Goal: Transaction & Acquisition: Obtain resource

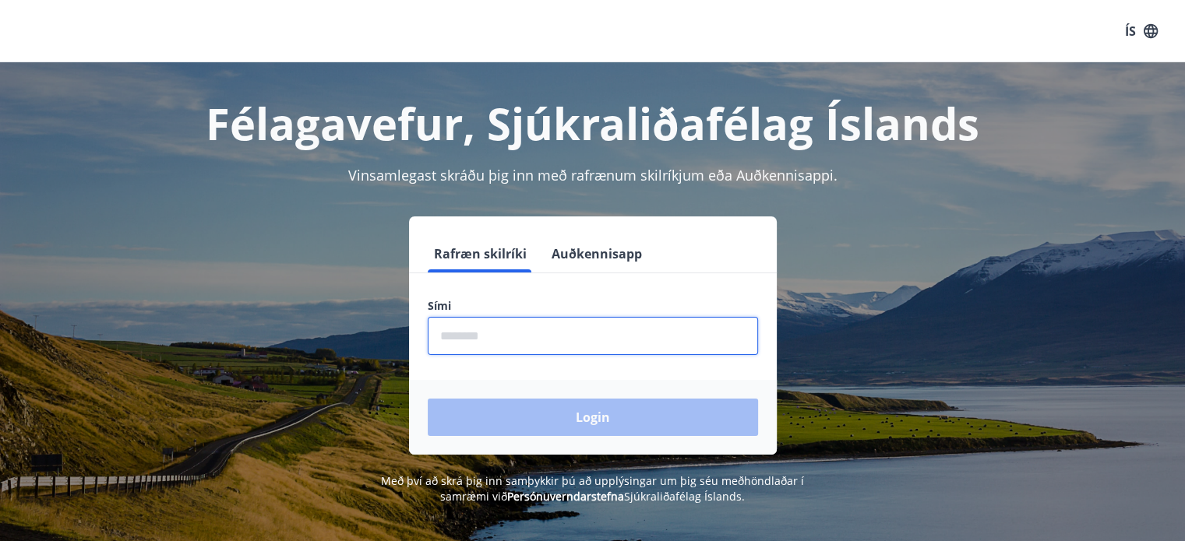
click at [663, 323] on input "phone" at bounding box center [593, 336] width 330 height 38
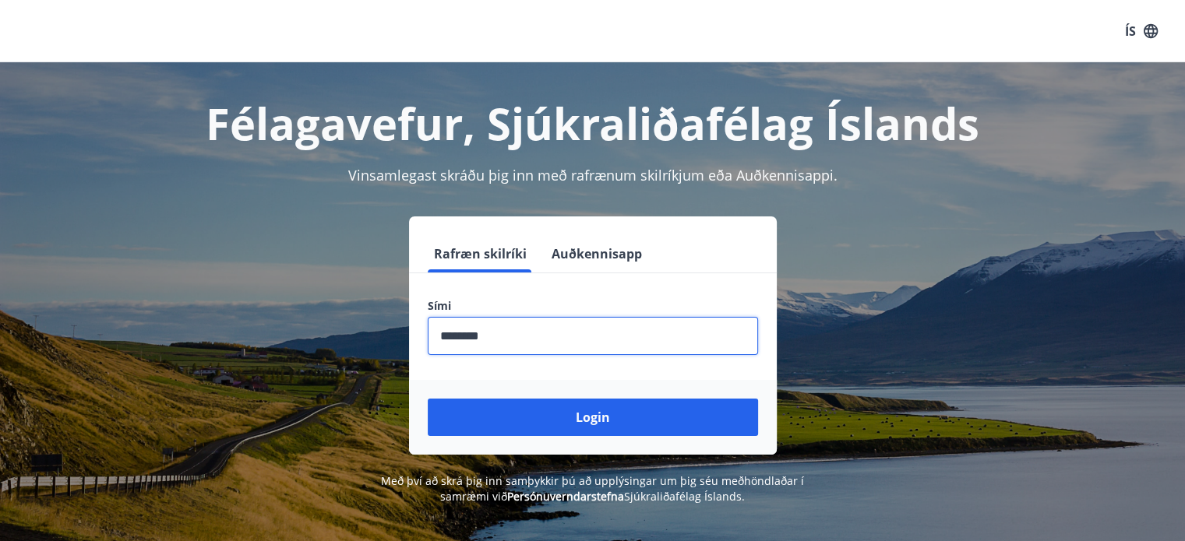
type input "********"
click at [428, 399] on button "Login" at bounding box center [593, 417] width 330 height 37
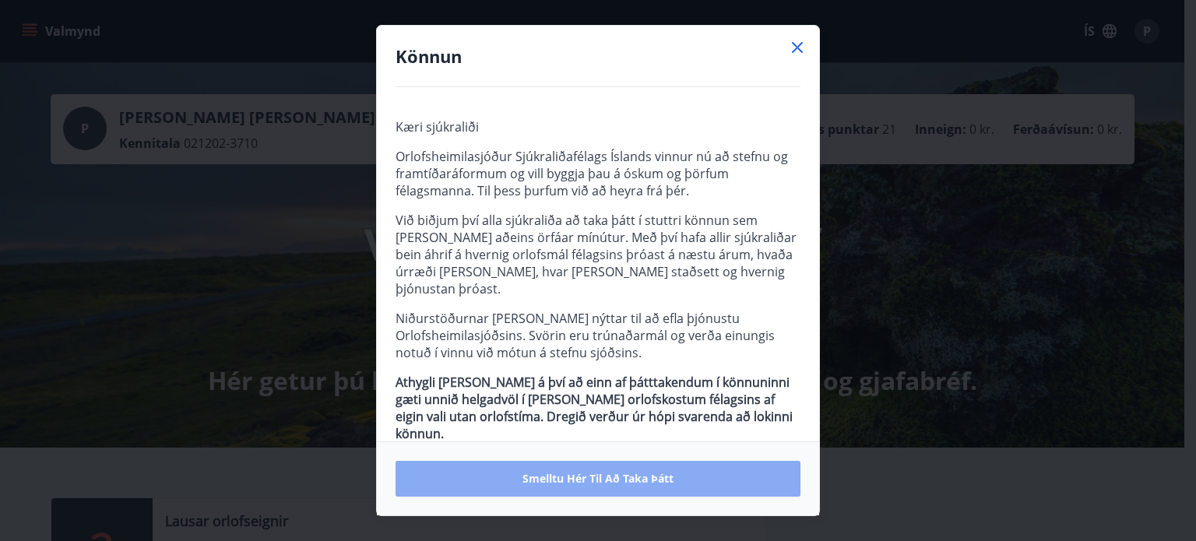
click at [576, 471] on span "Smelltu hér til að taka þátt" at bounding box center [598, 479] width 151 height 16
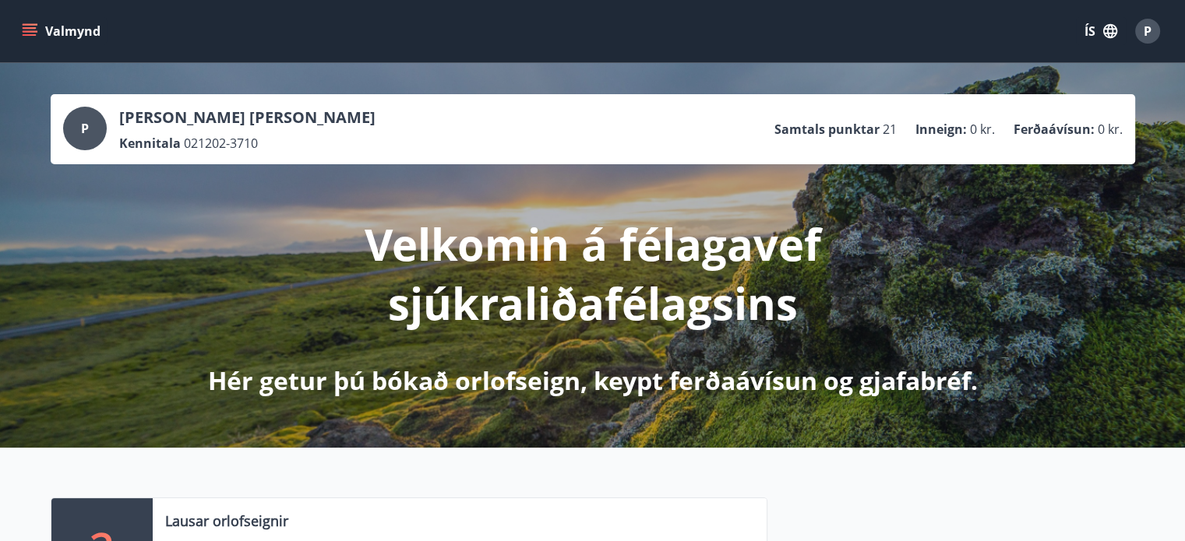
click at [29, 39] on button "Valmynd" at bounding box center [63, 31] width 88 height 28
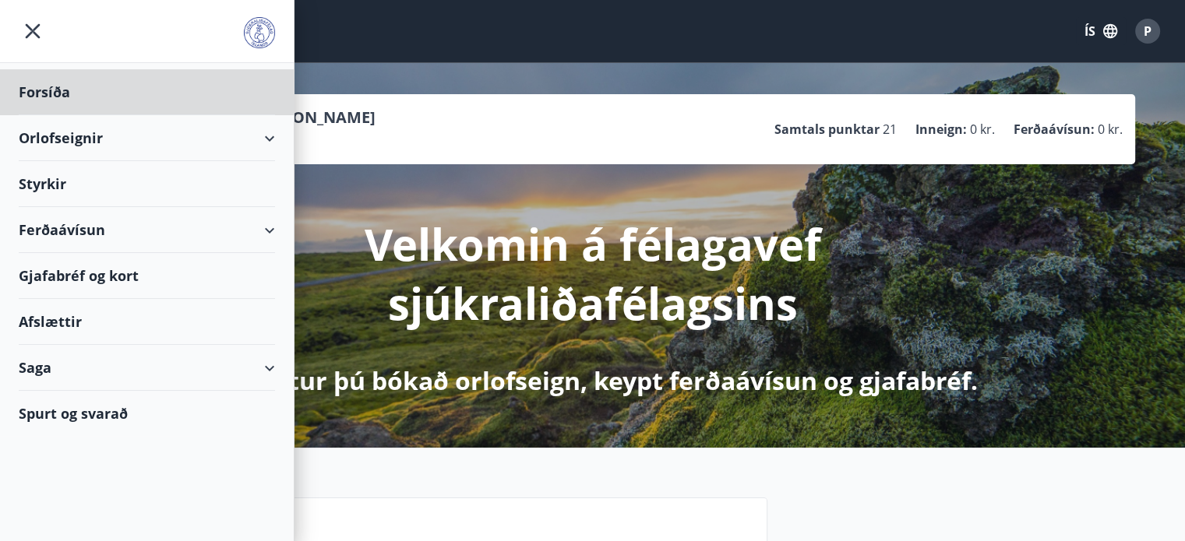
click at [87, 171] on div "Styrkir" at bounding box center [147, 184] width 256 height 46
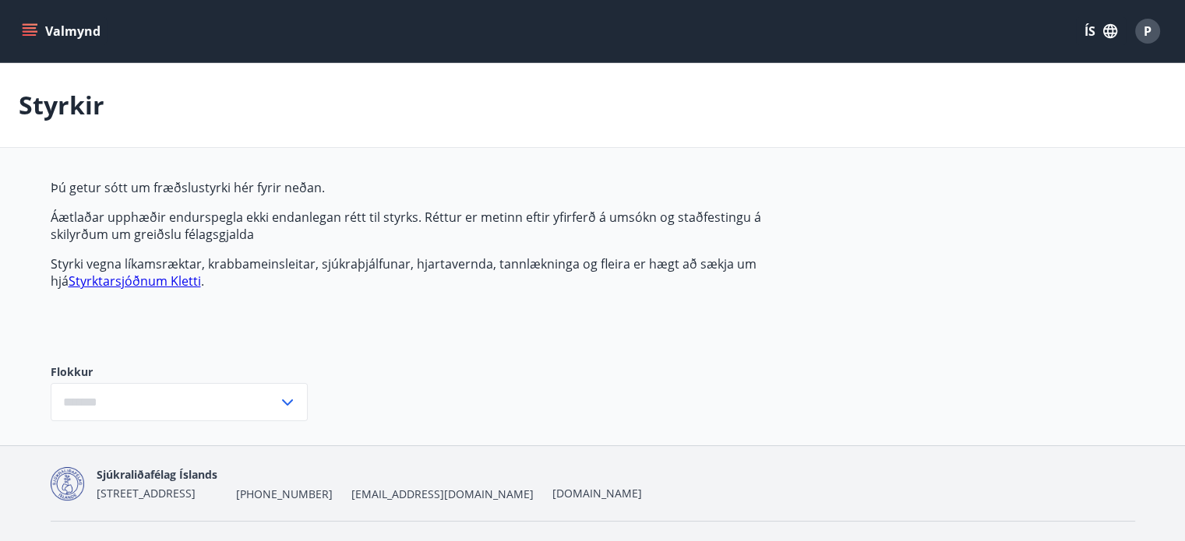
type input "***"
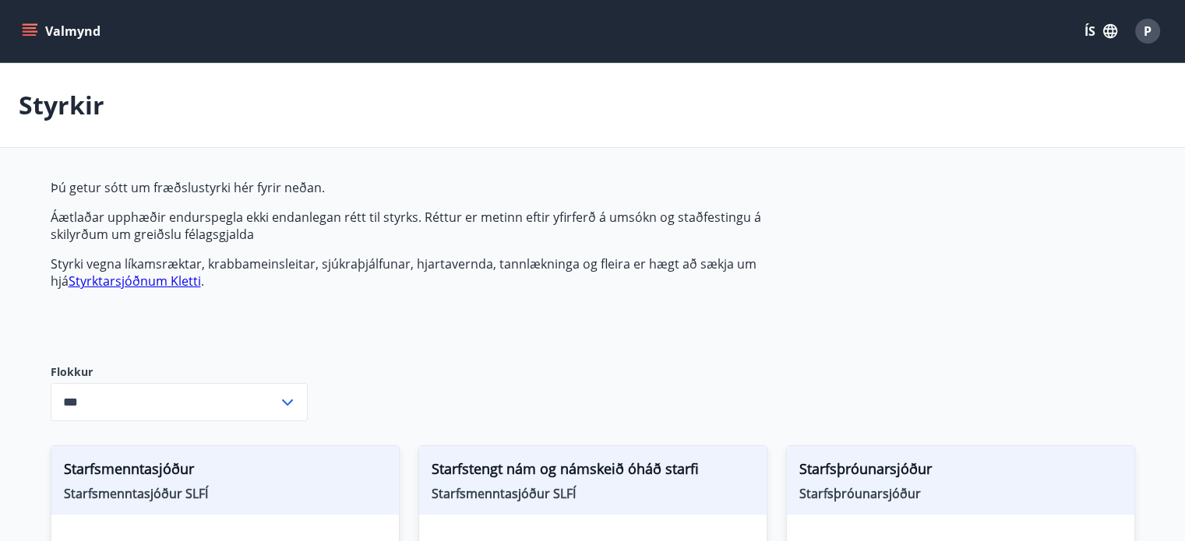
click at [25, 26] on icon "menu" at bounding box center [30, 31] width 16 height 16
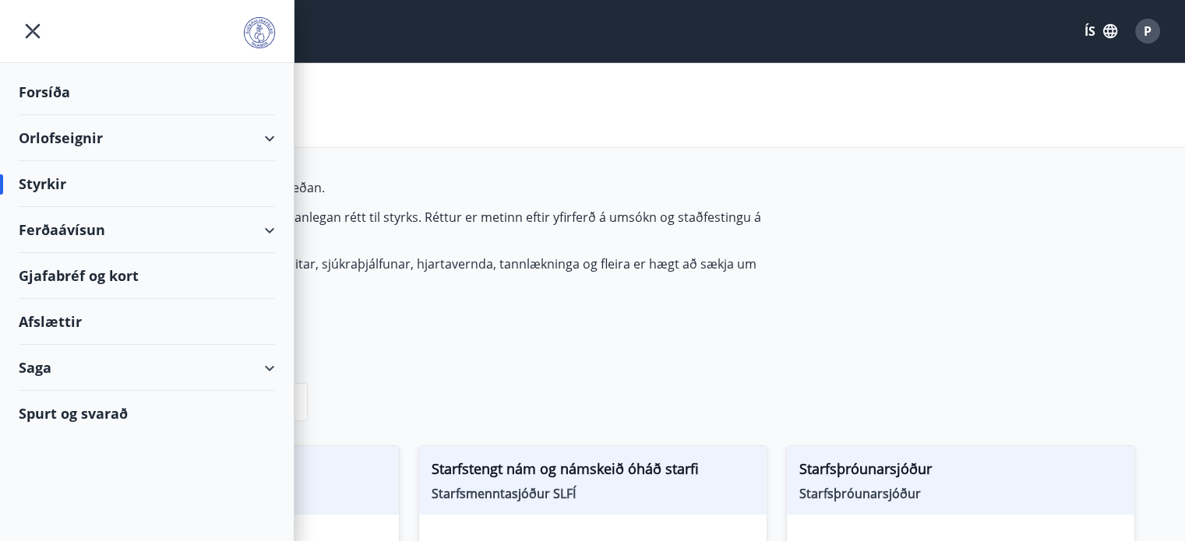
click at [274, 228] on div "Ferðaávísun" at bounding box center [147, 230] width 256 height 46
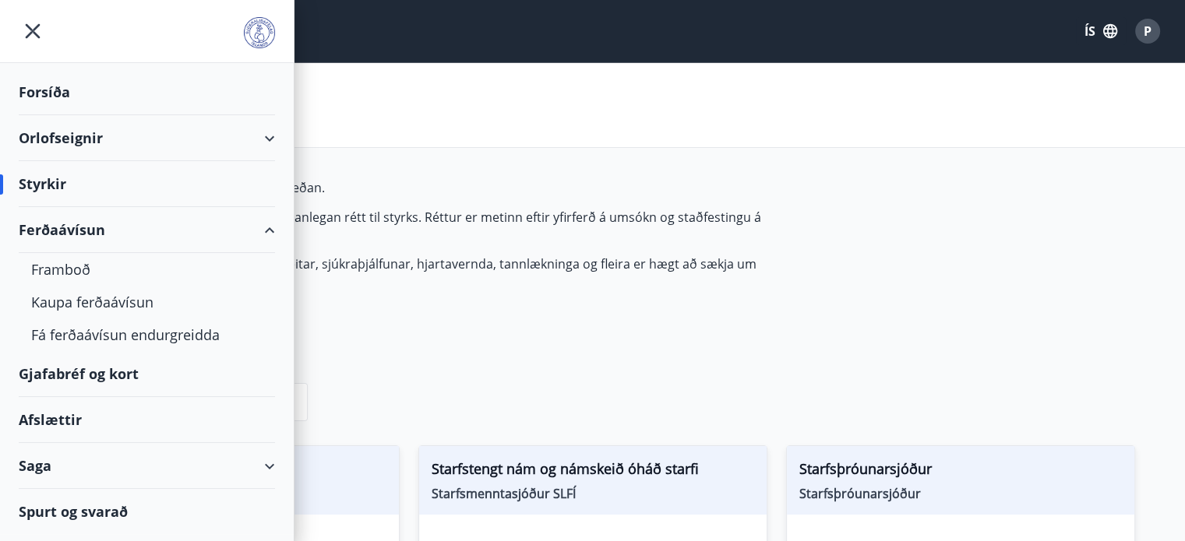
click at [274, 228] on div "Ferðaávísun" at bounding box center [147, 230] width 256 height 46
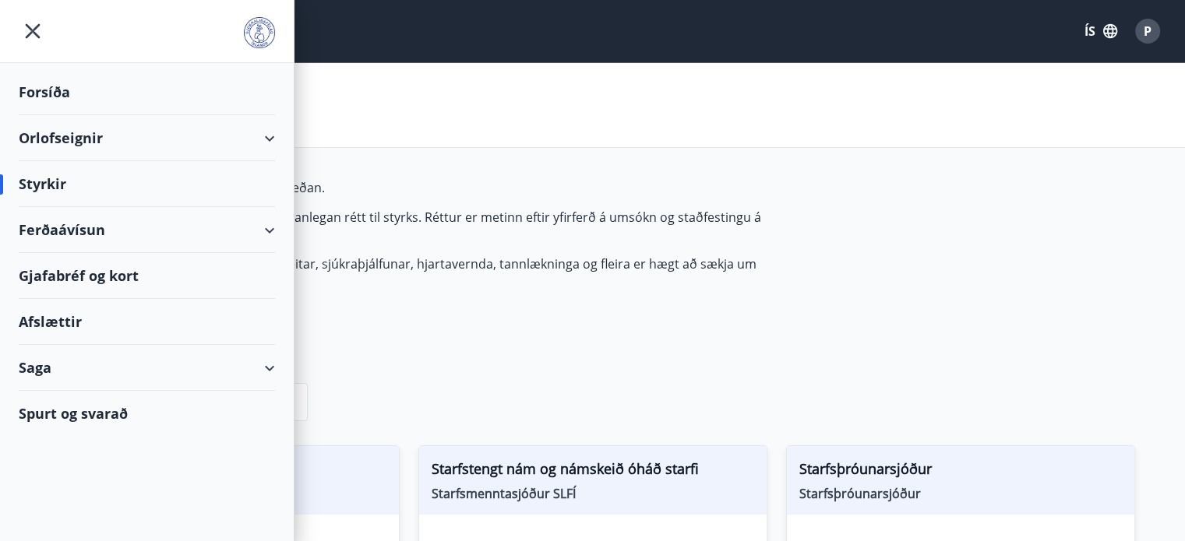
click at [211, 126] on div "Orlofseignir" at bounding box center [147, 138] width 256 height 46
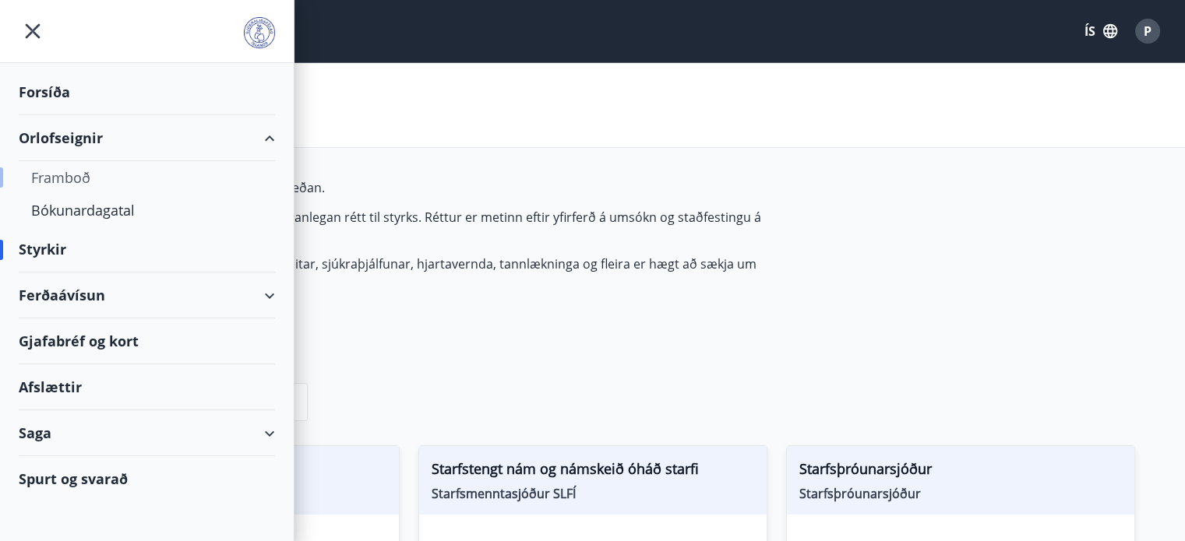
click at [90, 174] on div "Framboð" at bounding box center [146, 177] width 231 height 33
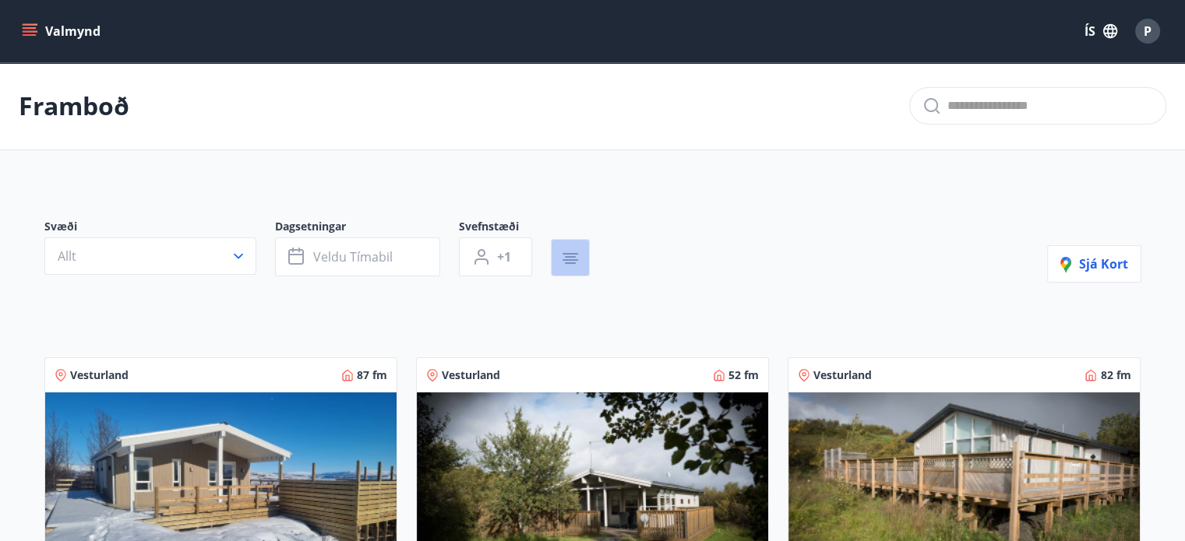
click at [576, 258] on icon "button" at bounding box center [570, 258] width 19 height 19
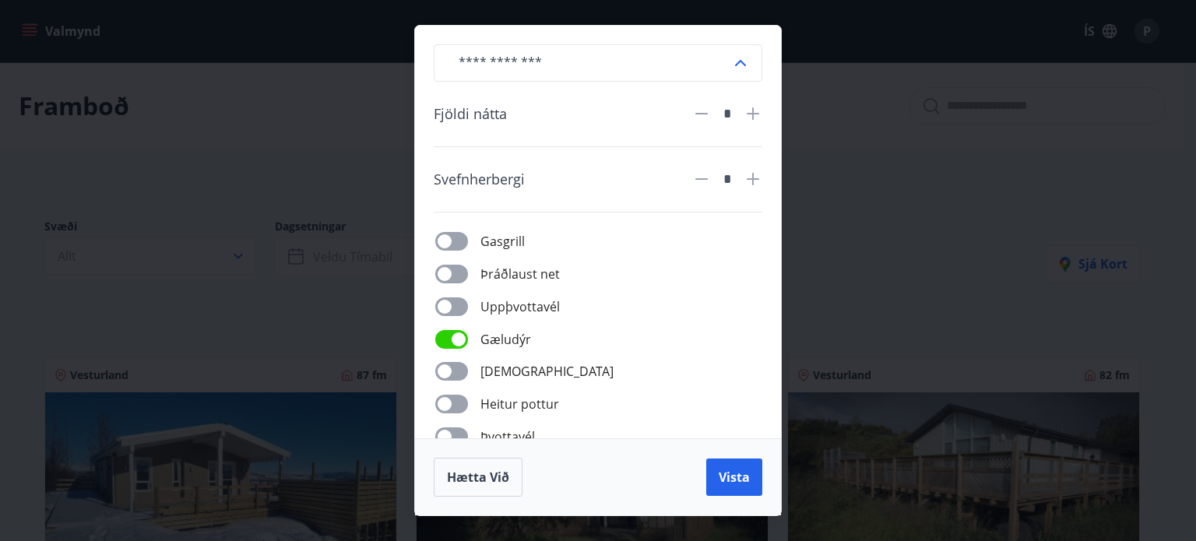
click at [467, 402] on span at bounding box center [451, 404] width 33 height 19
click at [732, 485] on span "Vista" at bounding box center [734, 477] width 31 height 17
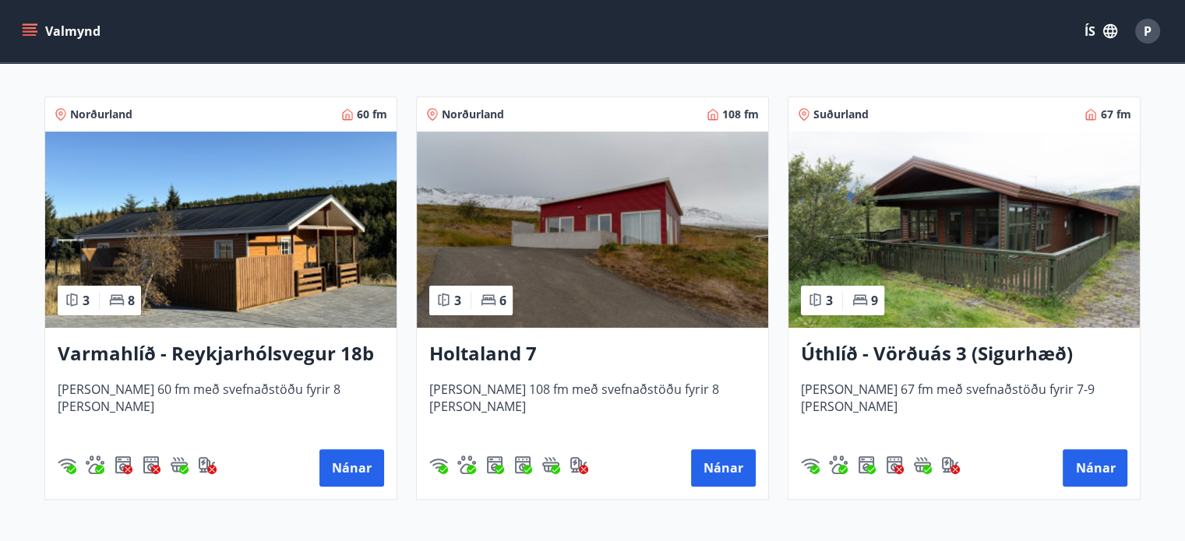
scroll to position [302, 0]
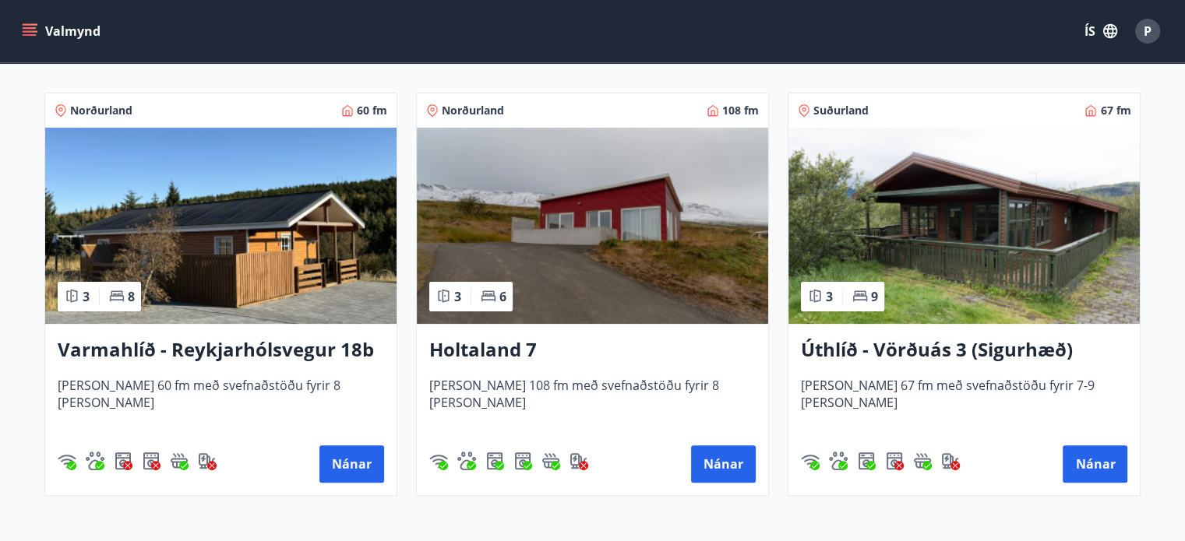
click at [1005, 342] on h3 "Úthlíð - Vörðuás 3 (Sigurhæð)" at bounding box center [964, 350] width 326 height 28
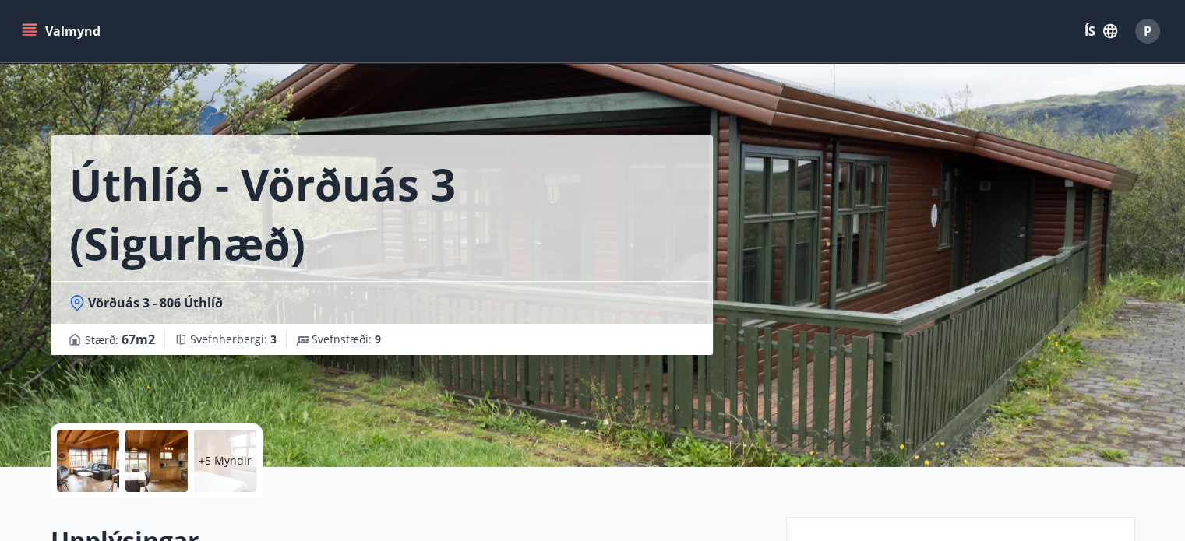
click at [109, 460] on div at bounding box center [88, 461] width 62 height 62
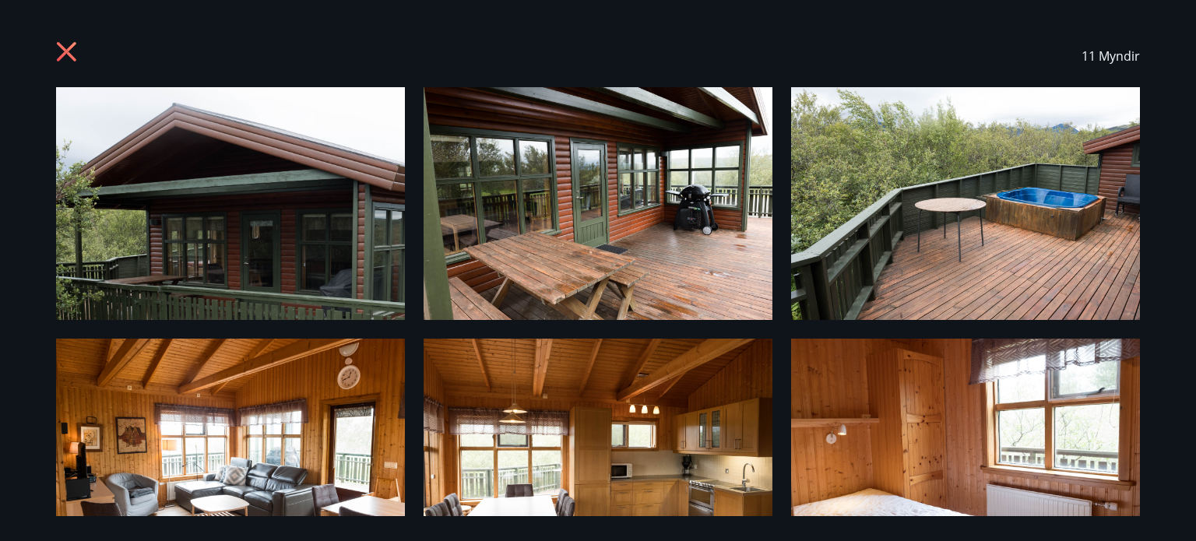
click at [59, 46] on icon at bounding box center [66, 51] width 19 height 19
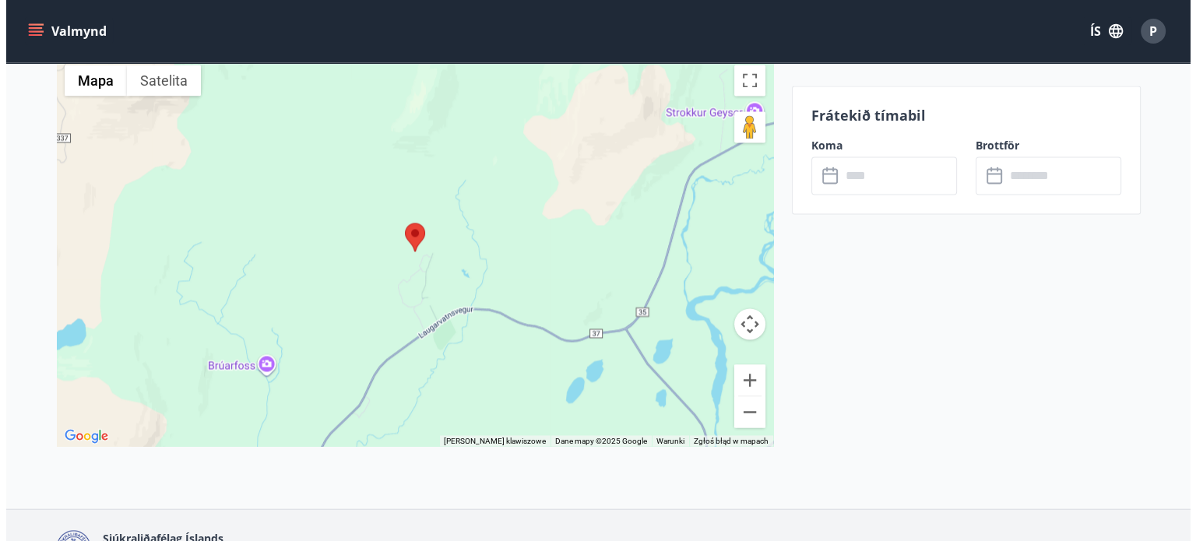
scroll to position [2637, 0]
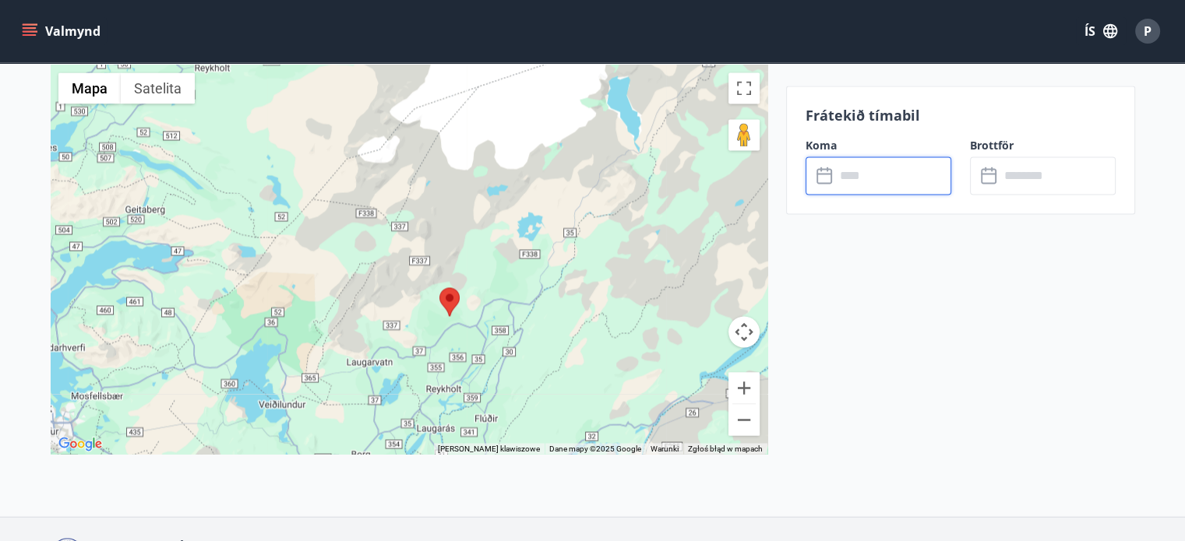
click at [904, 190] on input "text" at bounding box center [893, 176] width 116 height 38
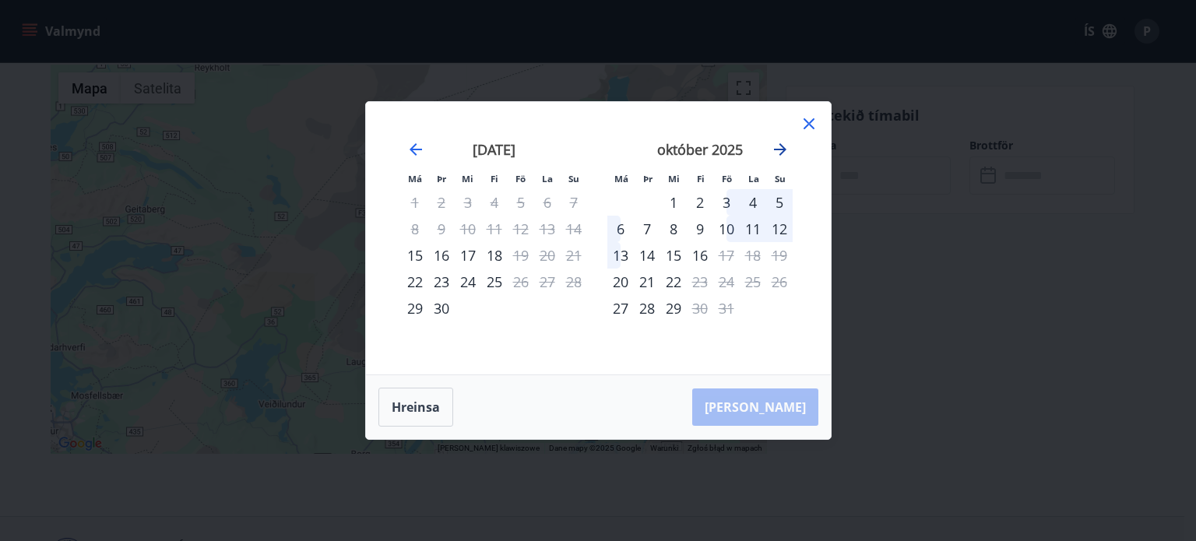
click at [778, 147] on icon "Move forward to switch to the next month." at bounding box center [780, 149] width 19 height 19
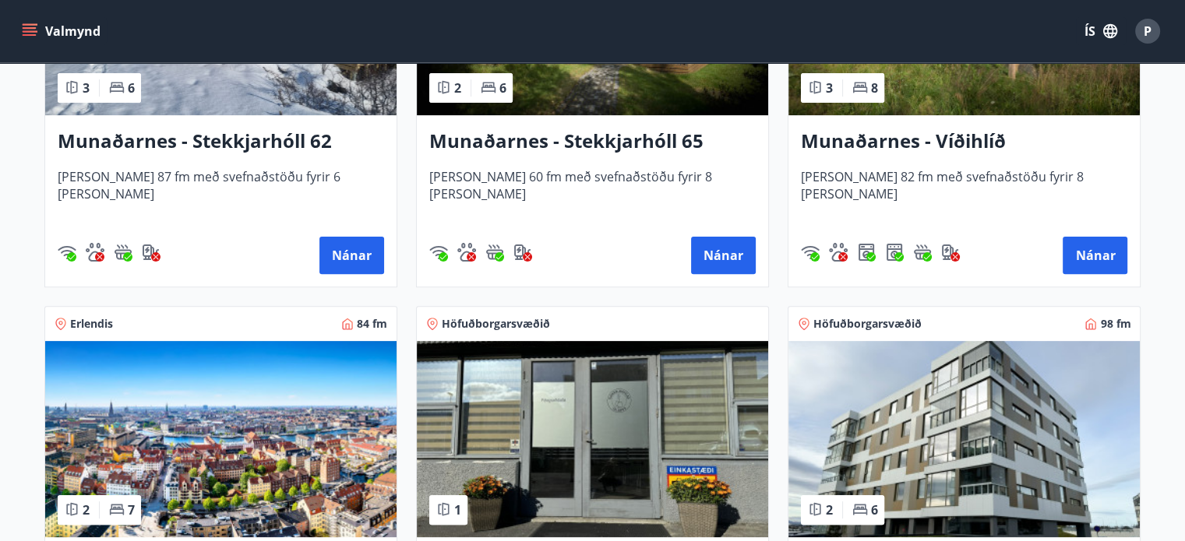
scroll to position [947, 0]
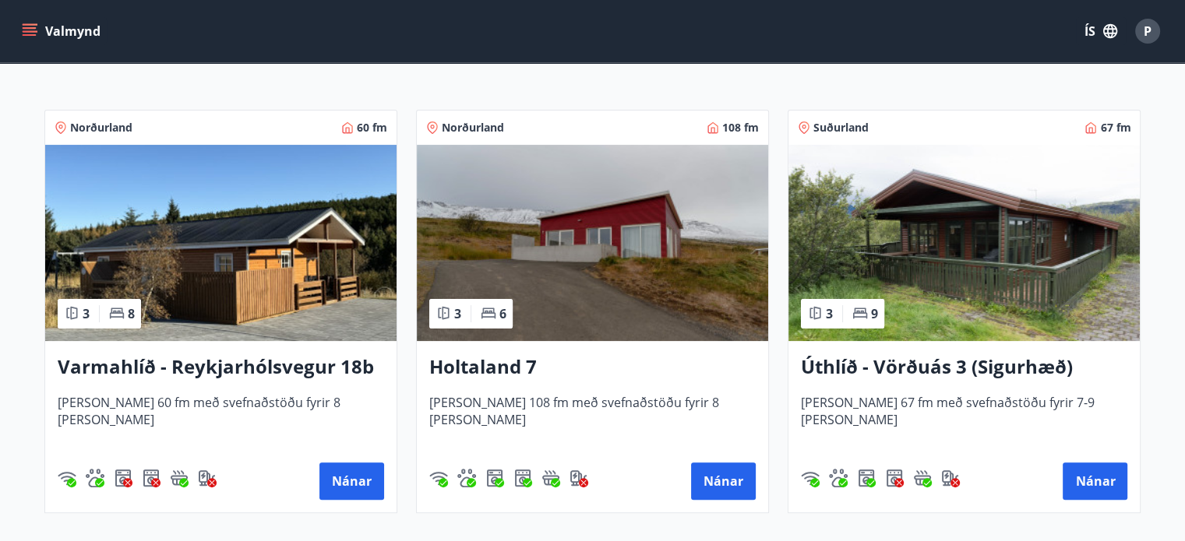
scroll to position [287, 0]
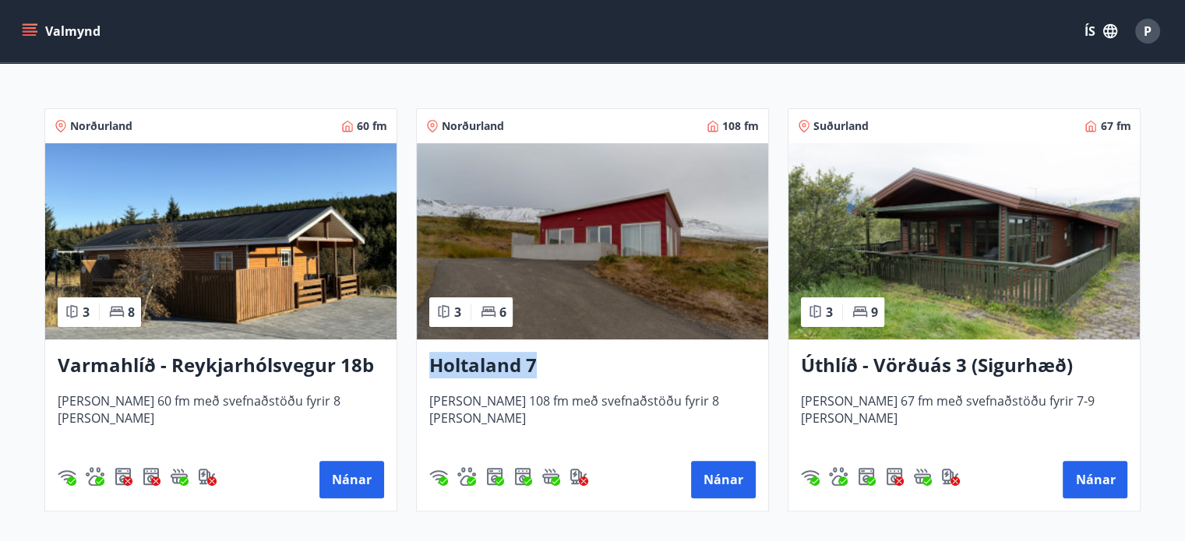
drag, startPoint x: 545, startPoint y: 364, endPoint x: 421, endPoint y: 355, distance: 124.9
click at [421, 355] on div "Holtaland 7 Húsið er 108 fm með svefnaðstöðu fyrir 8 manns Nánar" at bounding box center [592, 425] width 351 height 171
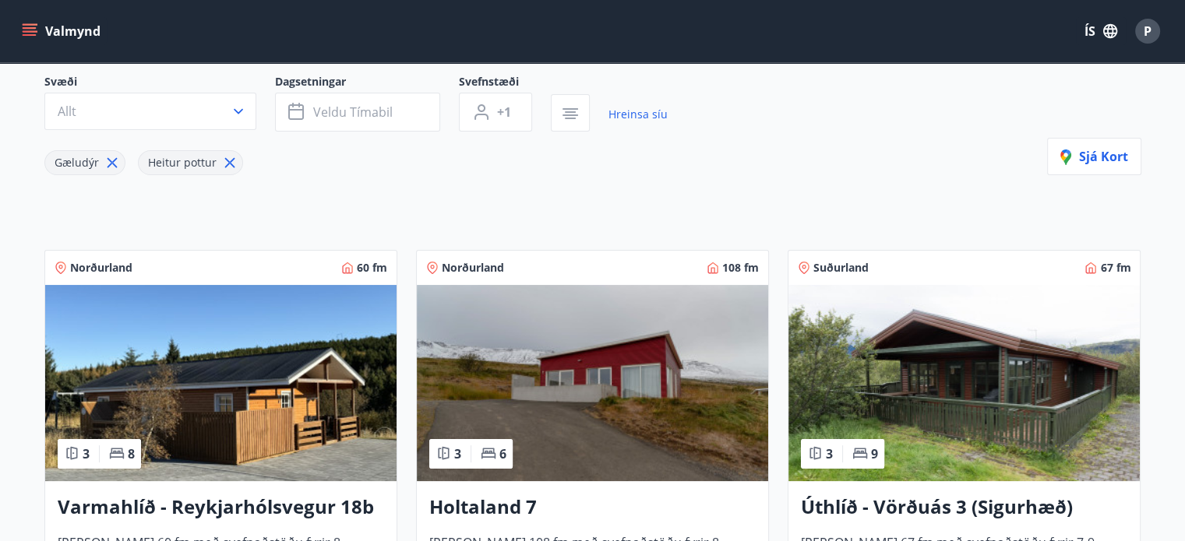
scroll to position [262, 0]
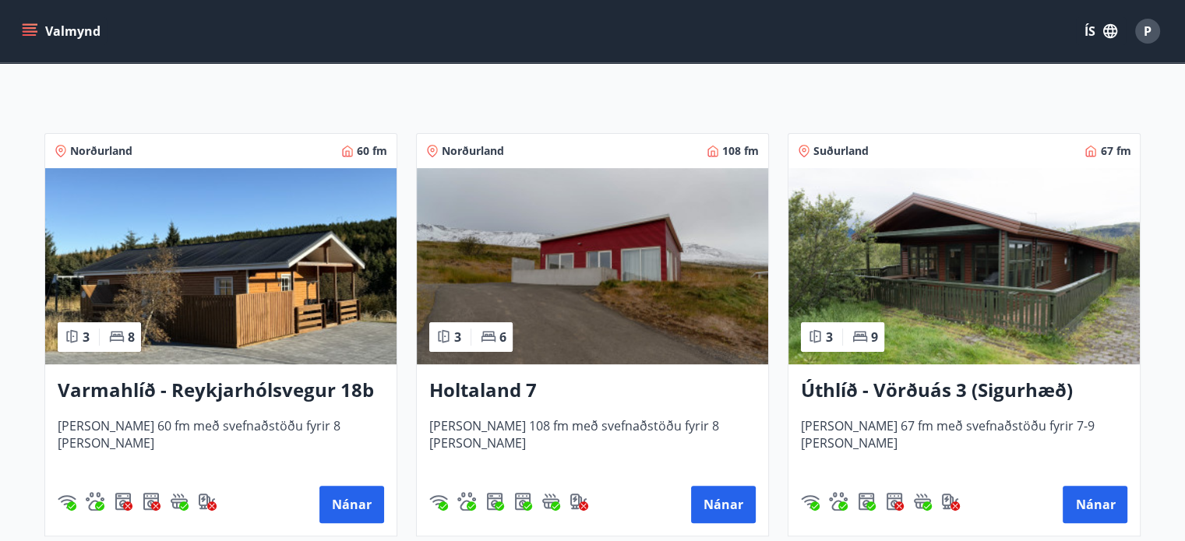
click at [88, 385] on h3 "Varmahlíð - Reykjarhólsvegur 18b" at bounding box center [221, 391] width 326 height 28
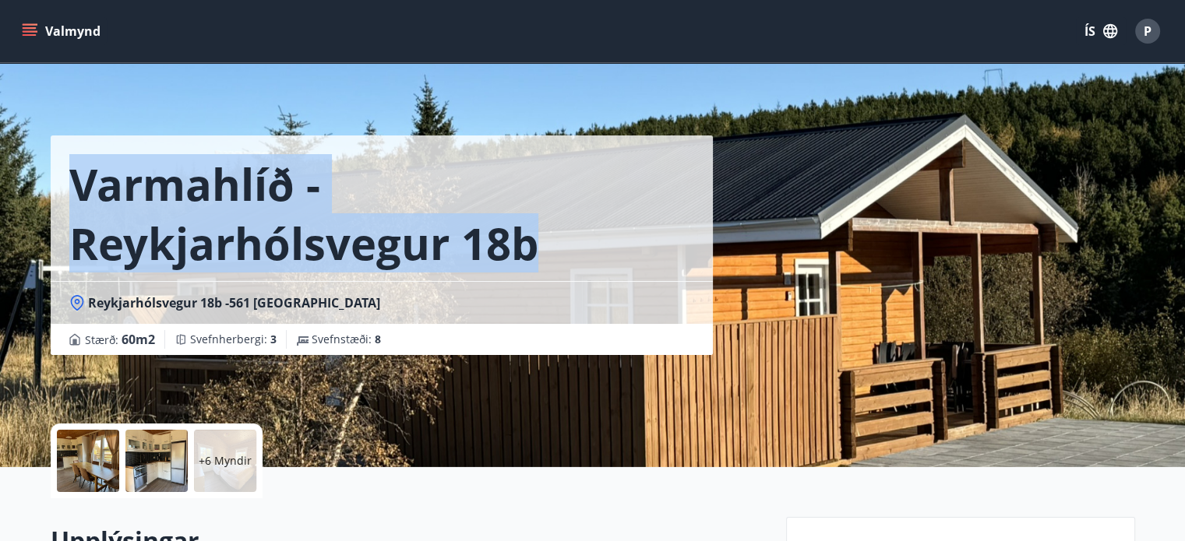
drag, startPoint x: 536, startPoint y: 231, endPoint x: 74, endPoint y: 180, distance: 464.7
click at [74, 180] on h1 "Varmahlíð - Reykjarhólsvegur 18b" at bounding box center [381, 213] width 625 height 118
copy h1 "Varmahlíð - Reykjarhólsvegur 18b"
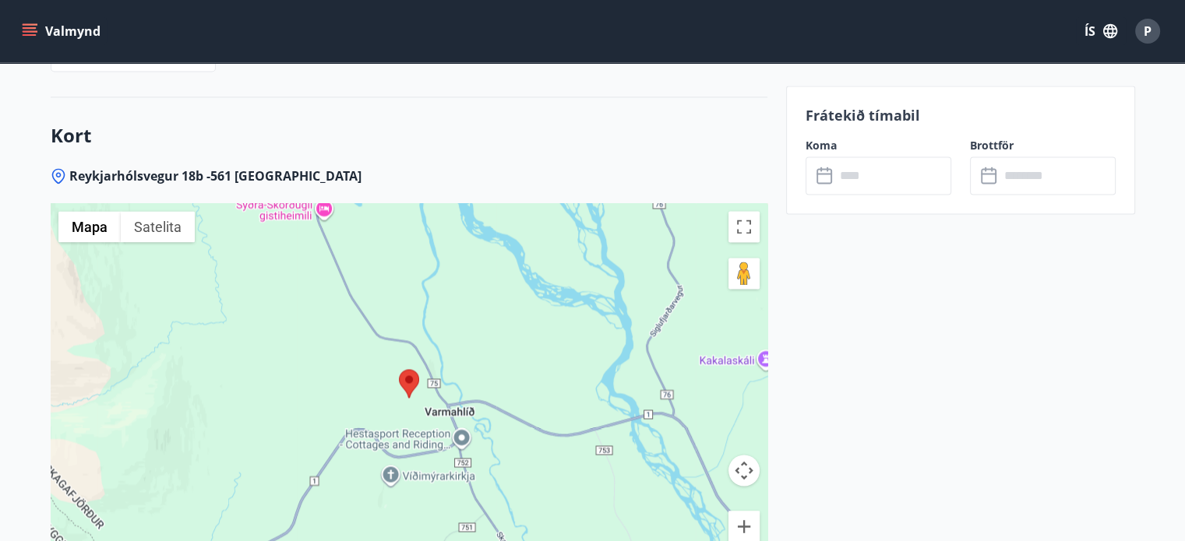
scroll to position [2433, 0]
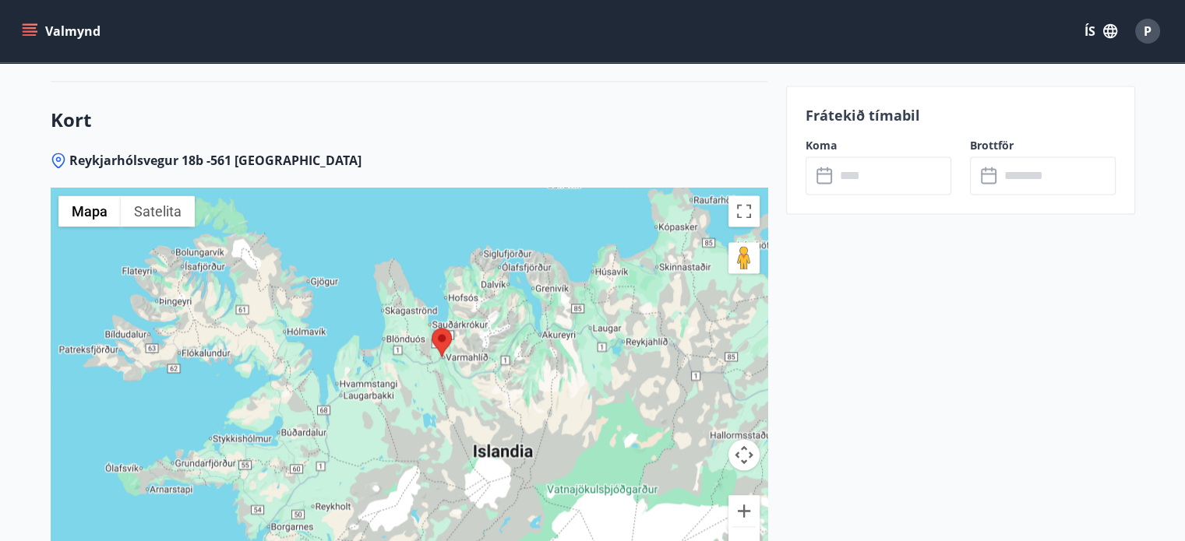
drag, startPoint x: 393, startPoint y: 410, endPoint x: 416, endPoint y: 329, distance: 84.3
click at [416, 329] on div at bounding box center [409, 382] width 717 height 389
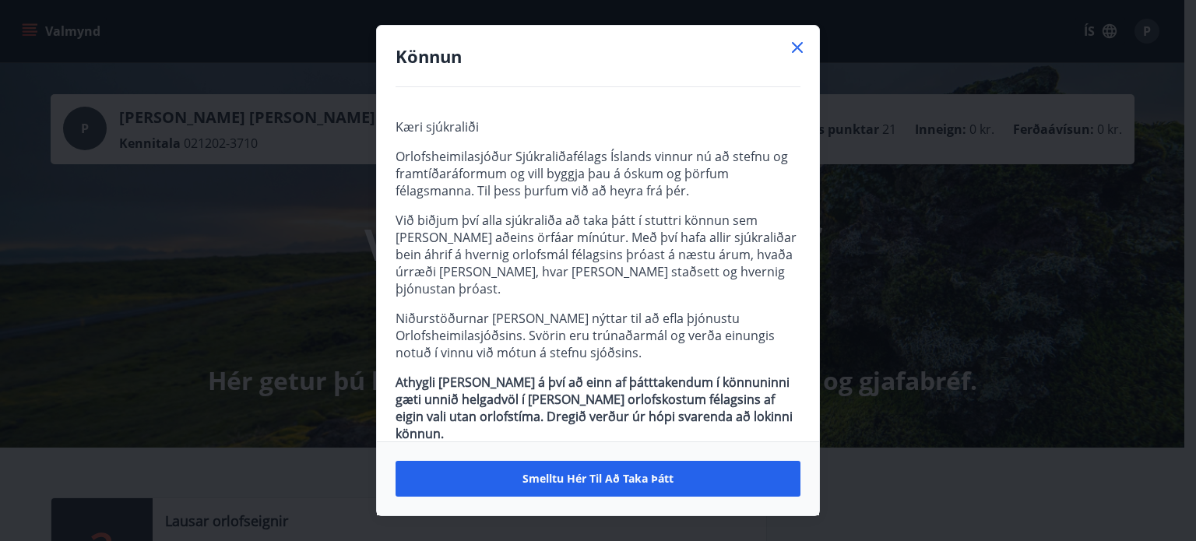
click at [797, 59] on div at bounding box center [797, 49] width 19 height 23
click at [797, 55] on icon at bounding box center [797, 47] width 19 height 19
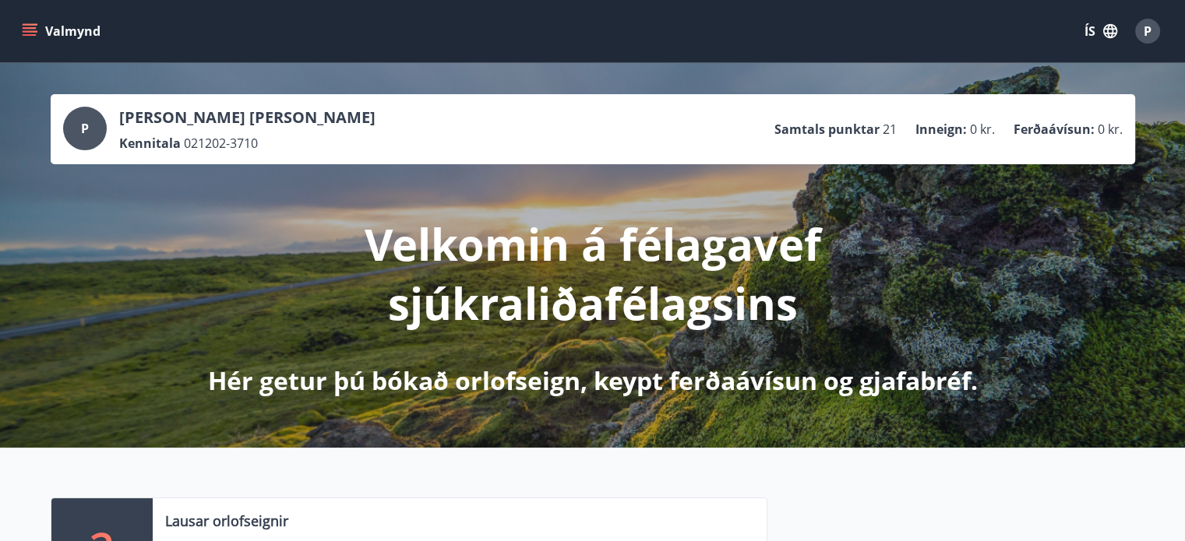
click at [76, 30] on button "Valmynd" at bounding box center [63, 31] width 88 height 28
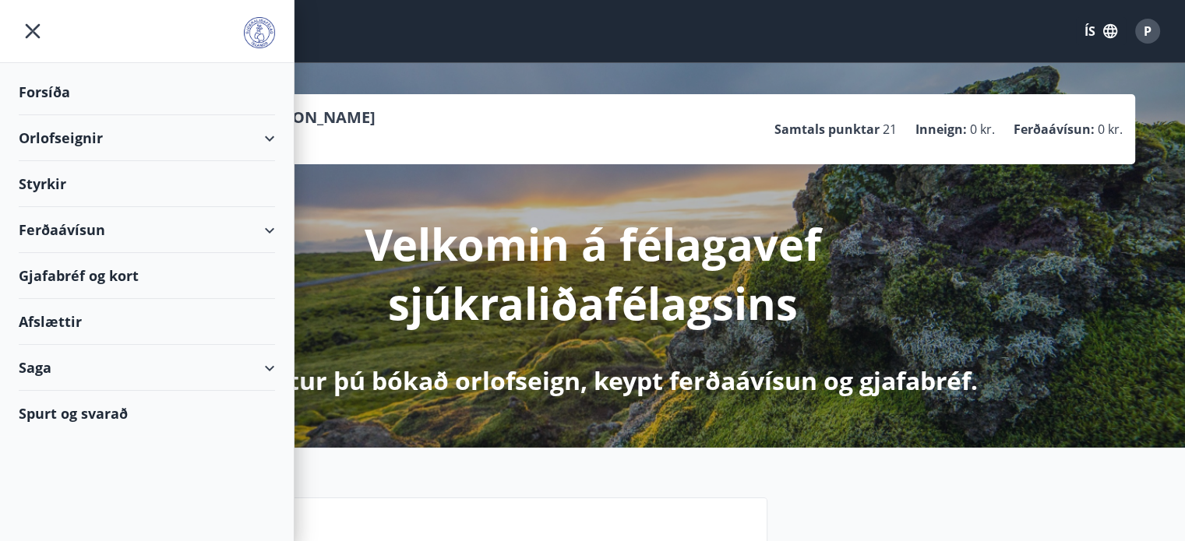
click at [266, 233] on div "Ferðaávísun" at bounding box center [147, 230] width 256 height 46
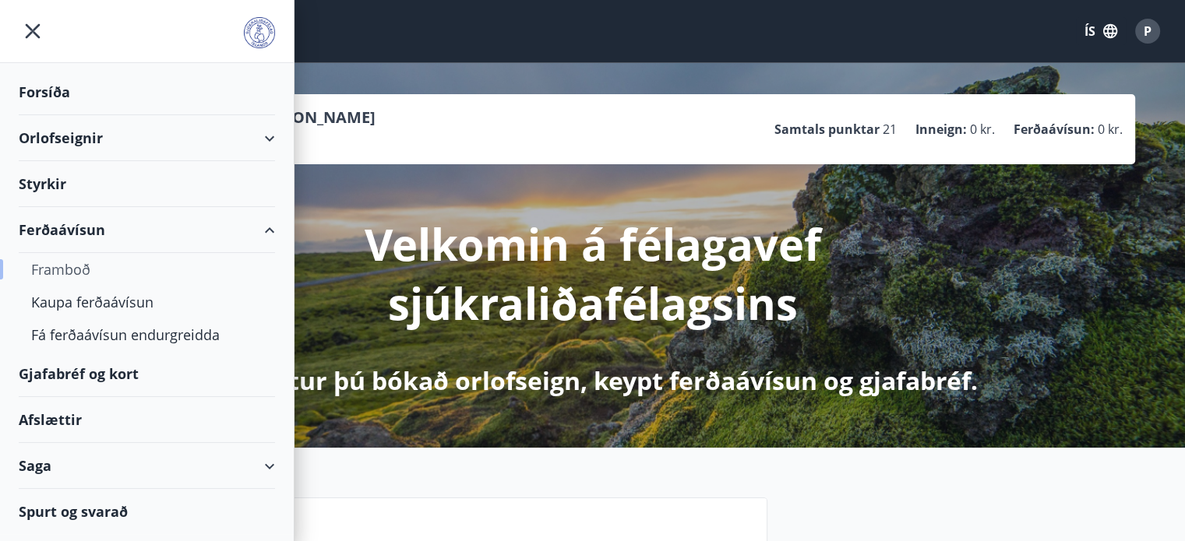
click at [72, 272] on div "Framboð" at bounding box center [146, 269] width 231 height 33
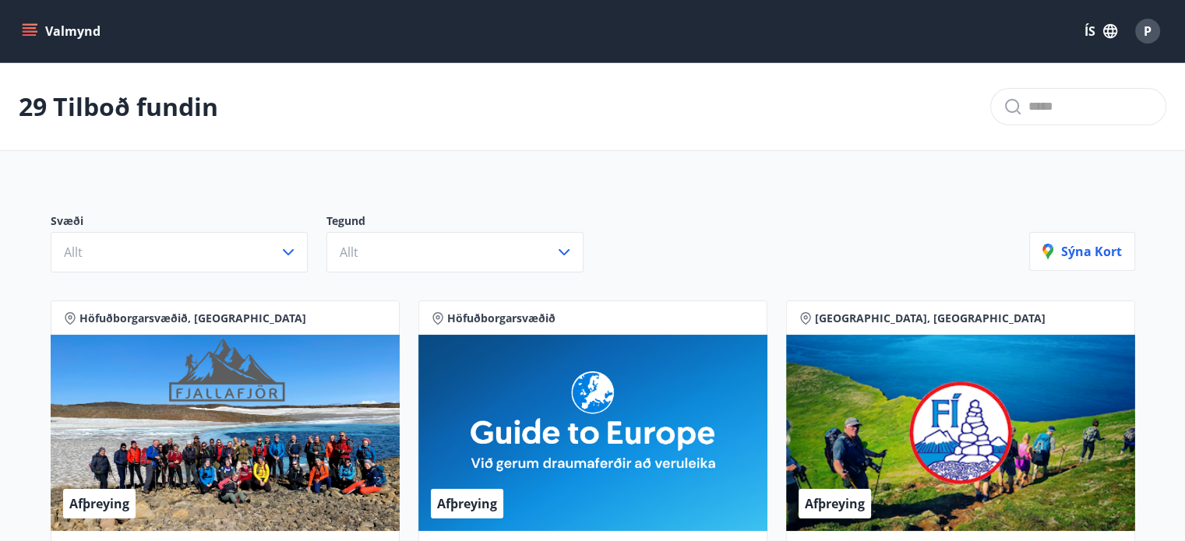
scroll to position [3, 0]
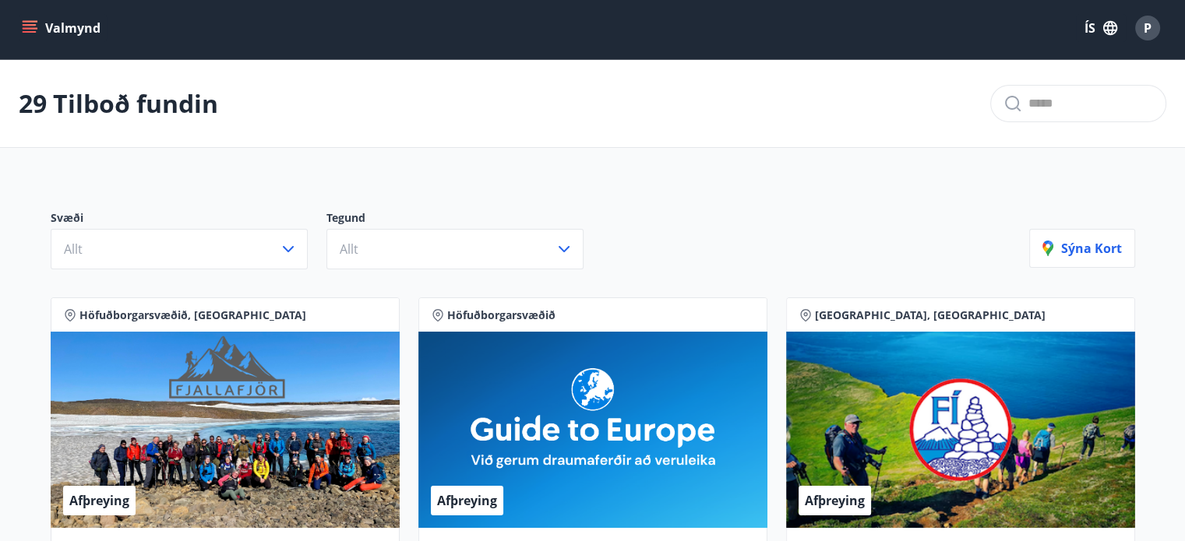
click at [30, 26] on icon "menu" at bounding box center [30, 28] width 16 height 16
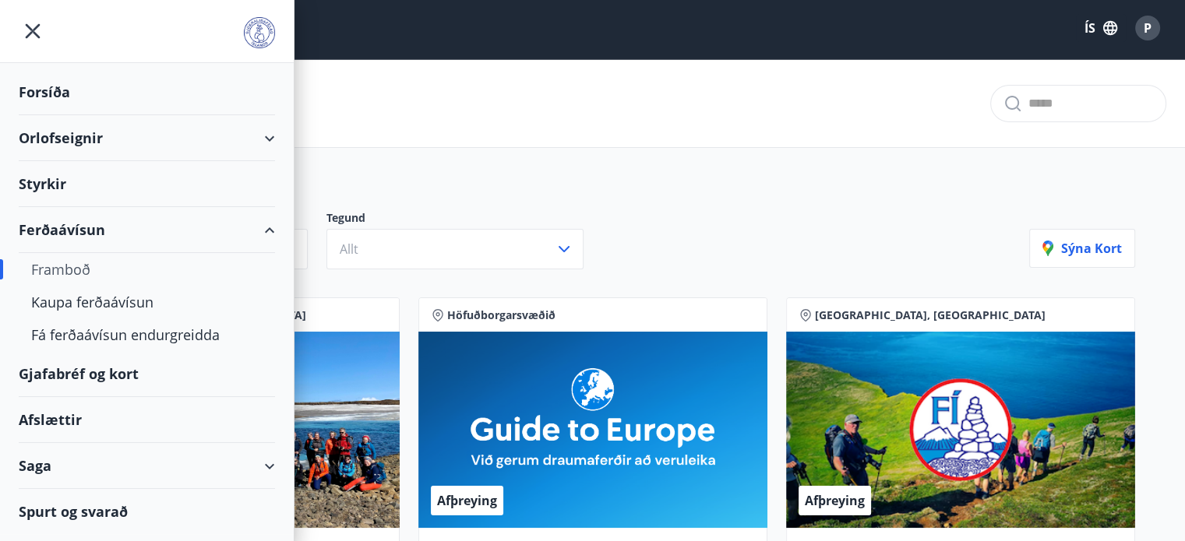
click at [72, 372] on div "Gjafabréf og kort" at bounding box center [147, 374] width 256 height 46
click at [55, 414] on div "Afslættir" at bounding box center [147, 420] width 256 height 46
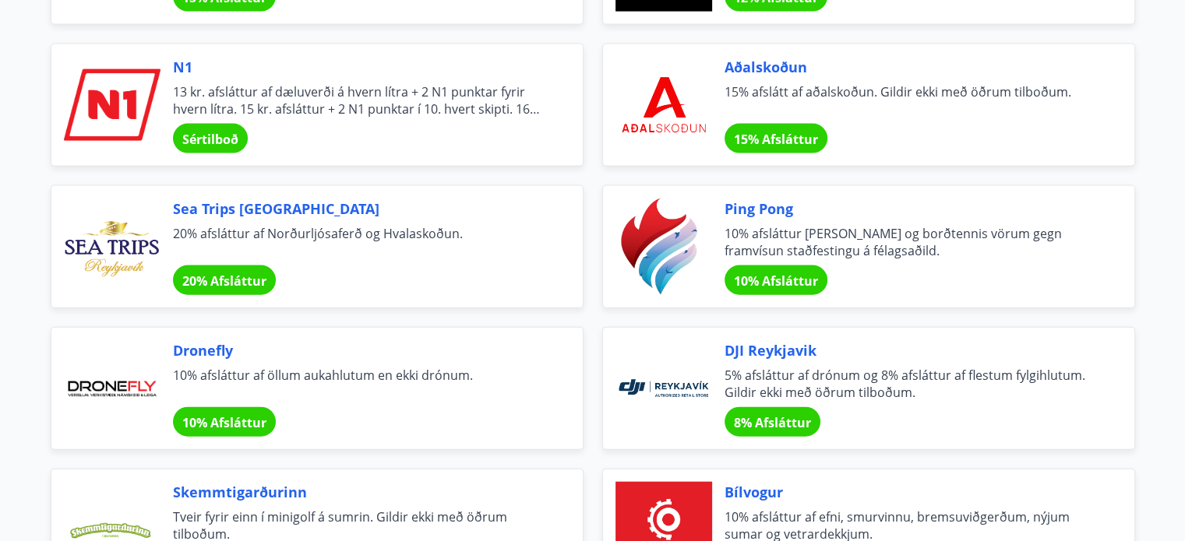
scroll to position [3335, 0]
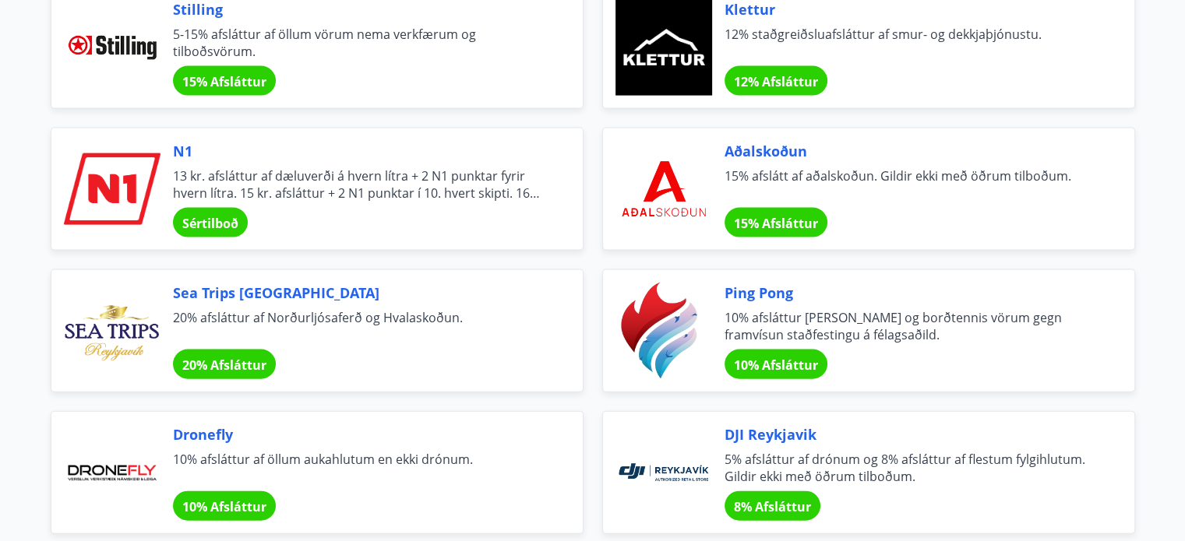
drag, startPoint x: 219, startPoint y: 219, endPoint x: 150, endPoint y: 194, distance: 73.7
click at [150, 194] on div at bounding box center [112, 189] width 97 height 97
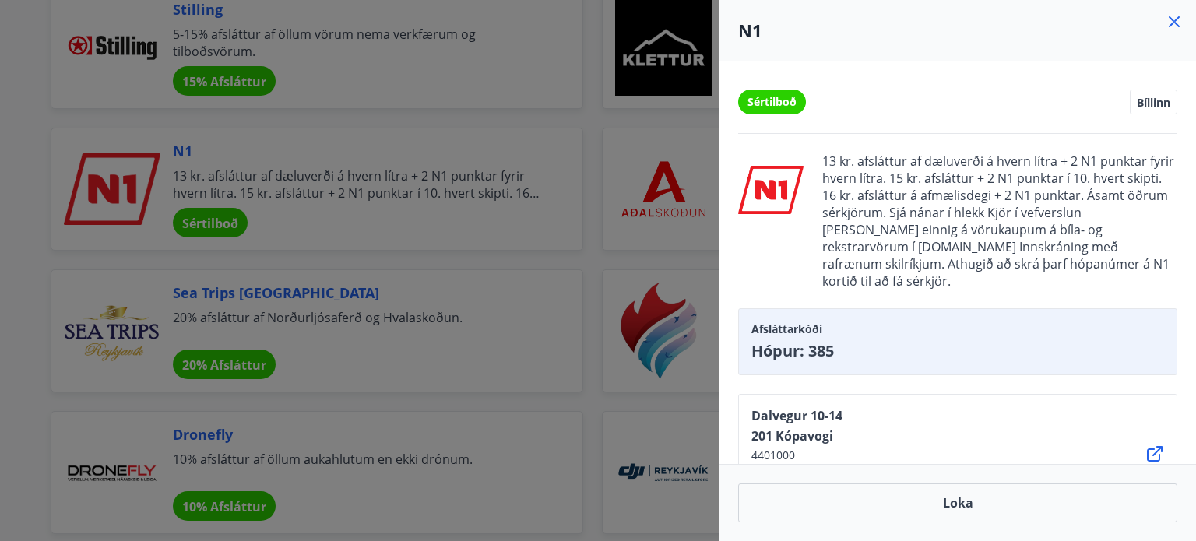
click at [1191, 174] on div "Sértilboð Bíllinn 13 kr. afsláttur af dæluverði á hvern lítra + 2 N1 punktar fy…" at bounding box center [958, 263] width 477 height 403
click at [629, 164] on div at bounding box center [598, 270] width 1196 height 541
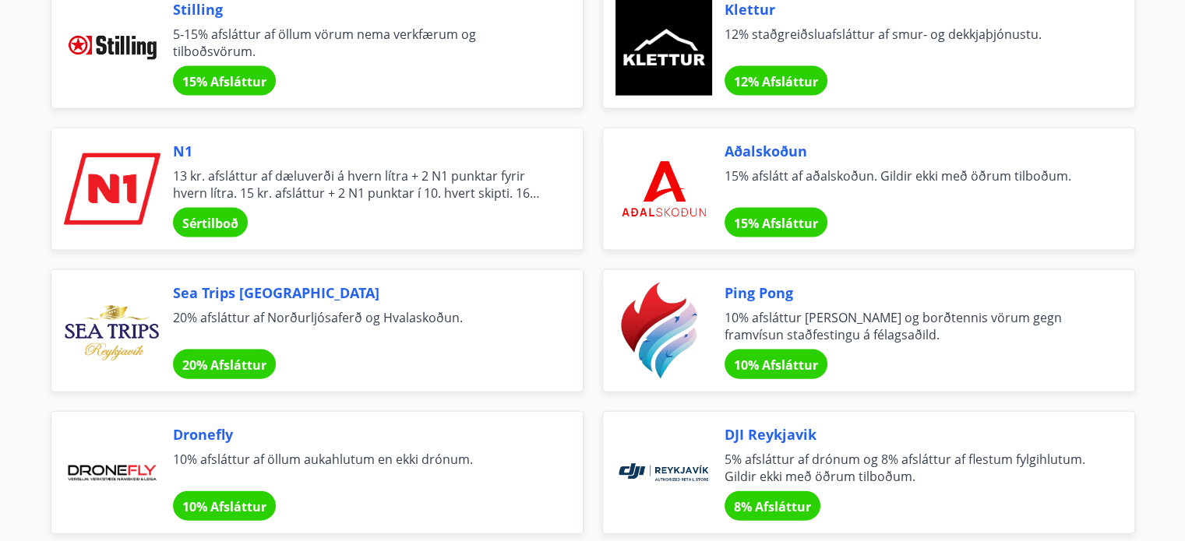
click at [742, 215] on span "15% Afsláttur" at bounding box center [776, 223] width 84 height 17
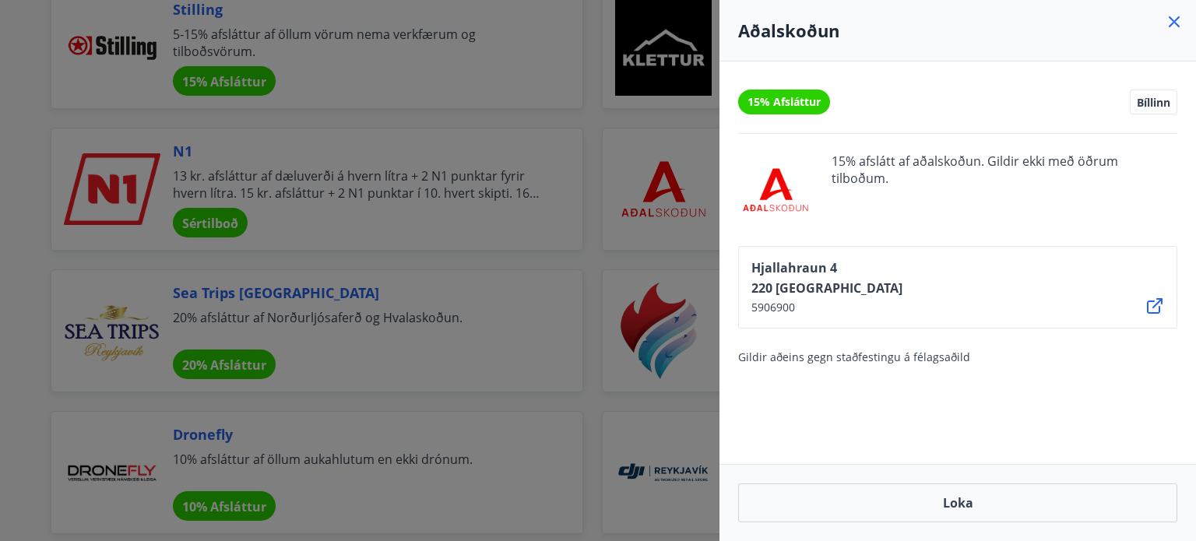
click at [493, 215] on div at bounding box center [598, 270] width 1196 height 541
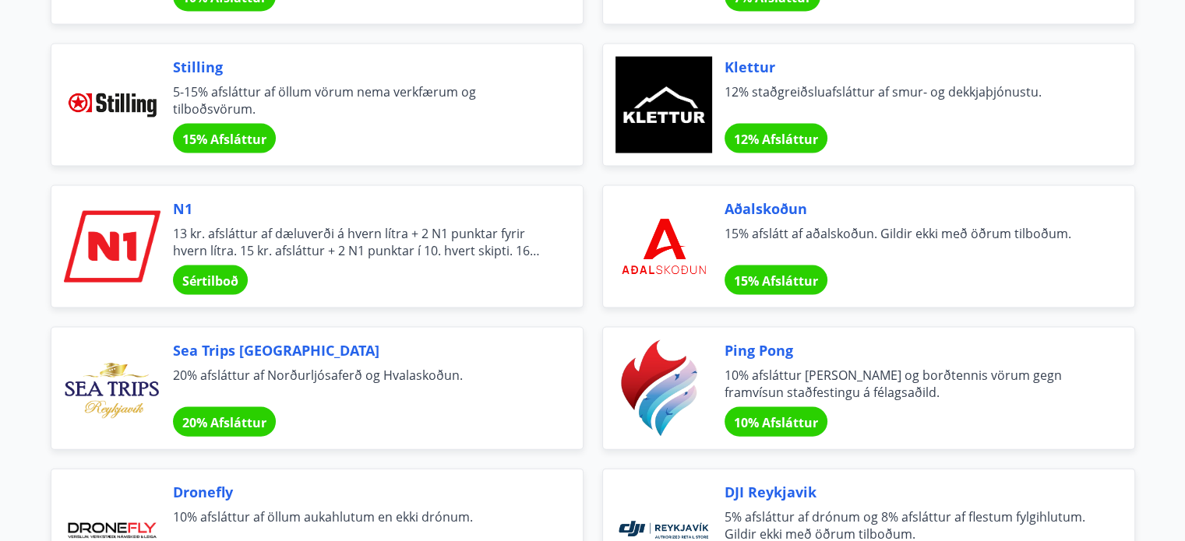
scroll to position [3271, 0]
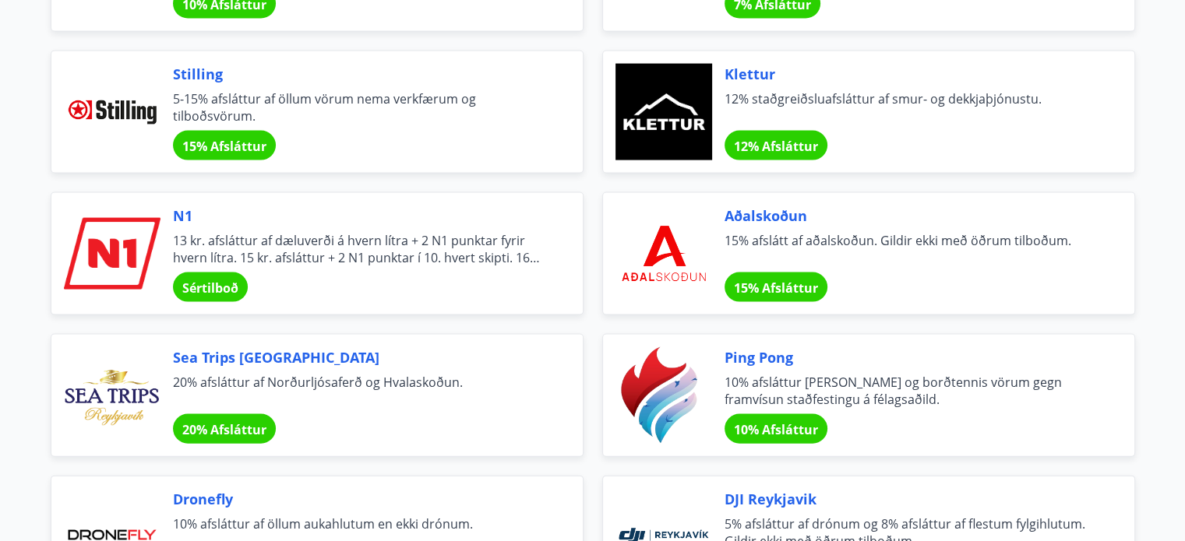
click at [267, 347] on span "Sea Trips [GEOGRAPHIC_DATA]" at bounding box center [359, 357] width 372 height 20
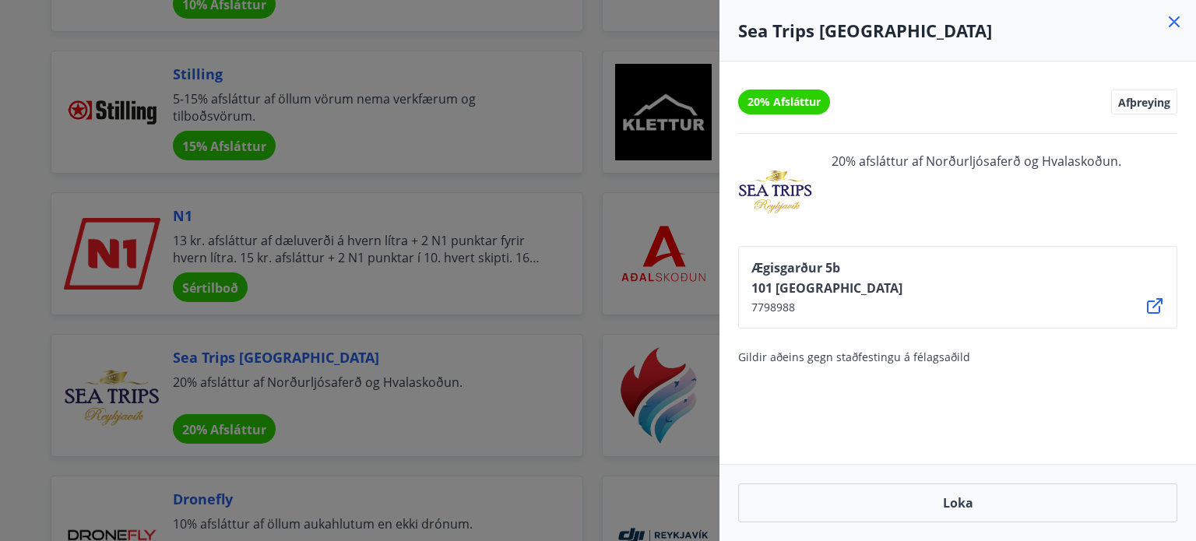
click at [639, 220] on div at bounding box center [598, 270] width 1196 height 541
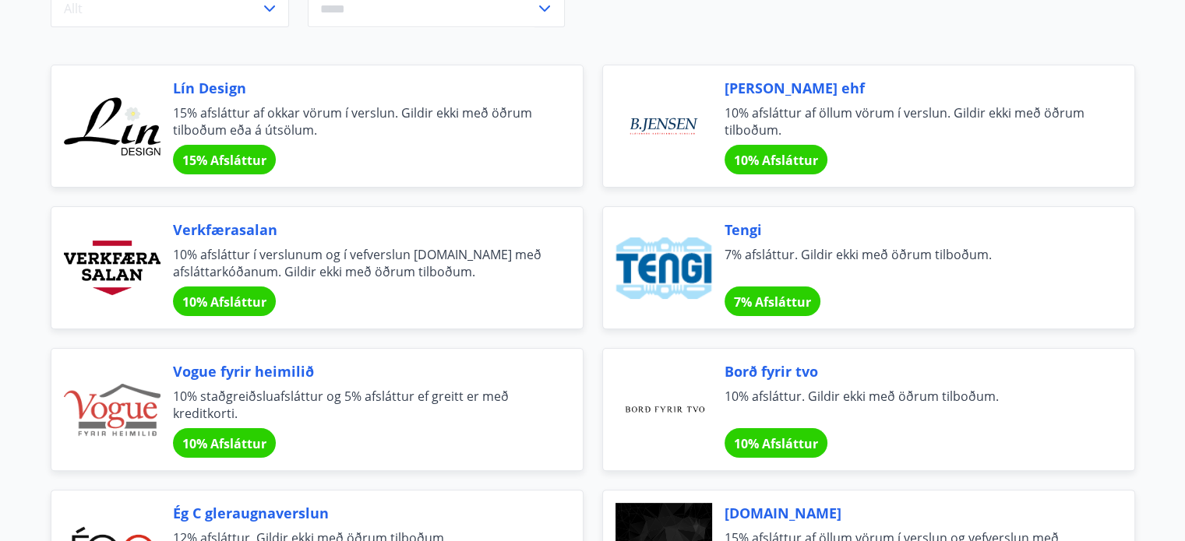
scroll to position [294, 0]
